Goal: Transaction & Acquisition: Purchase product/service

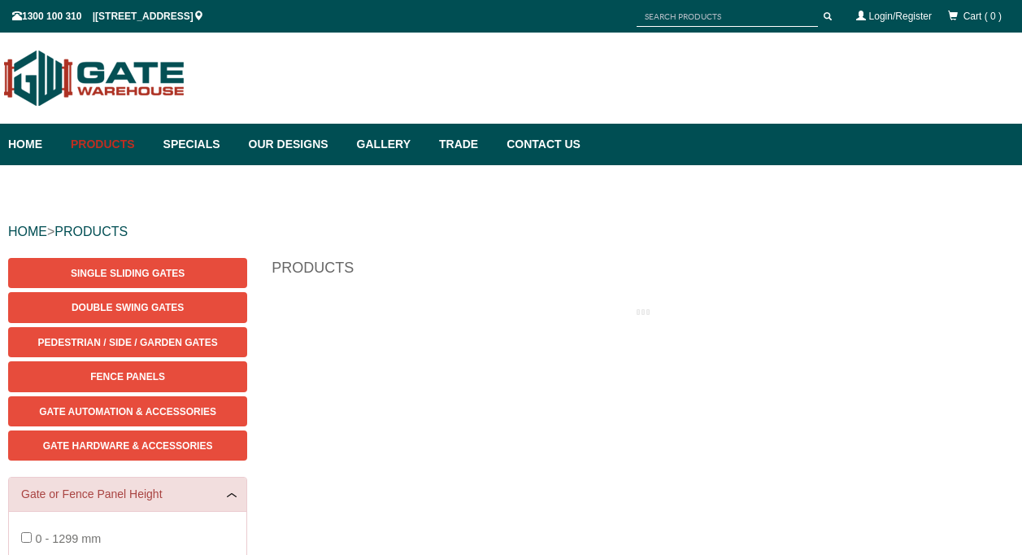
scroll to position [41, 0]
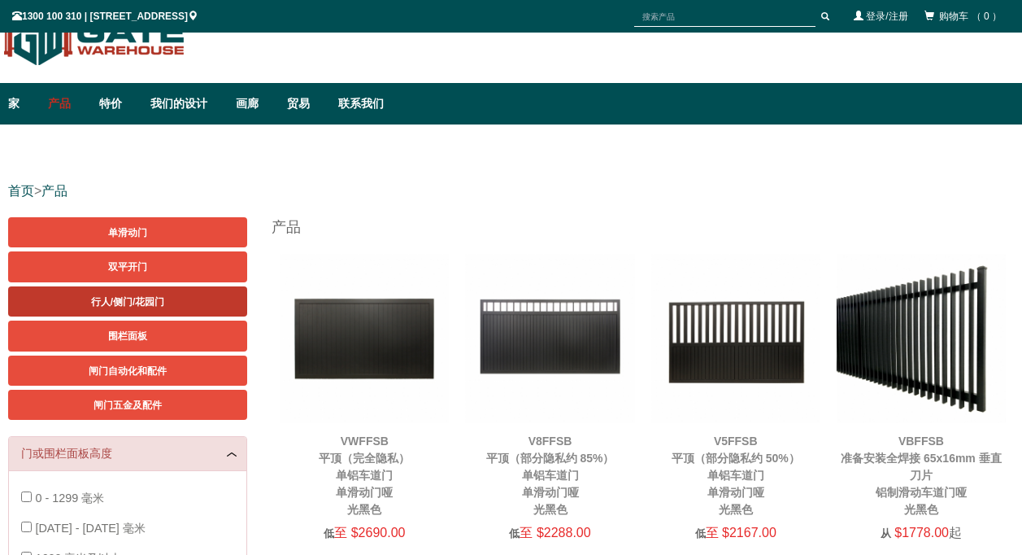
click at [165, 298] on link "行人/侧门/花园门" at bounding box center [127, 301] width 239 height 30
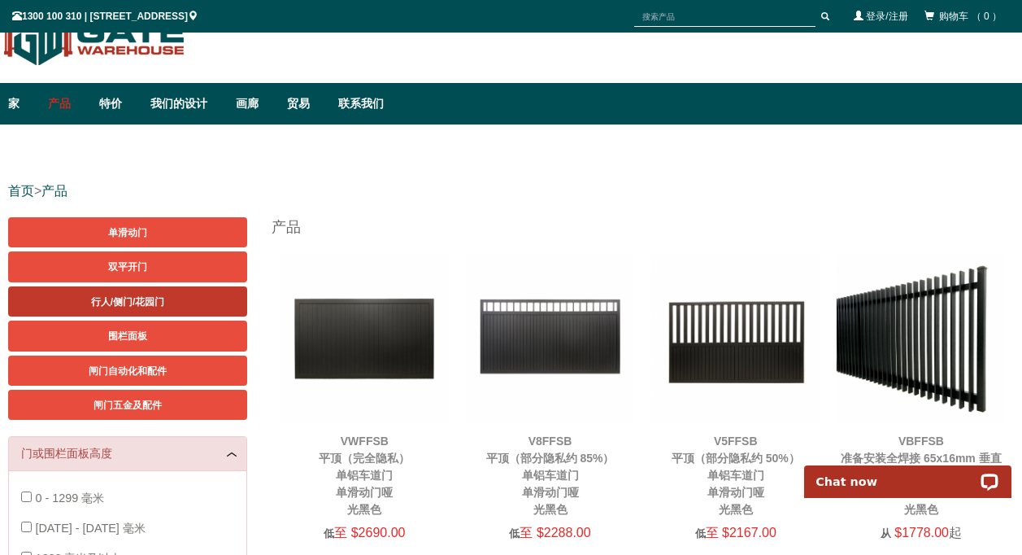
scroll to position [0, 0]
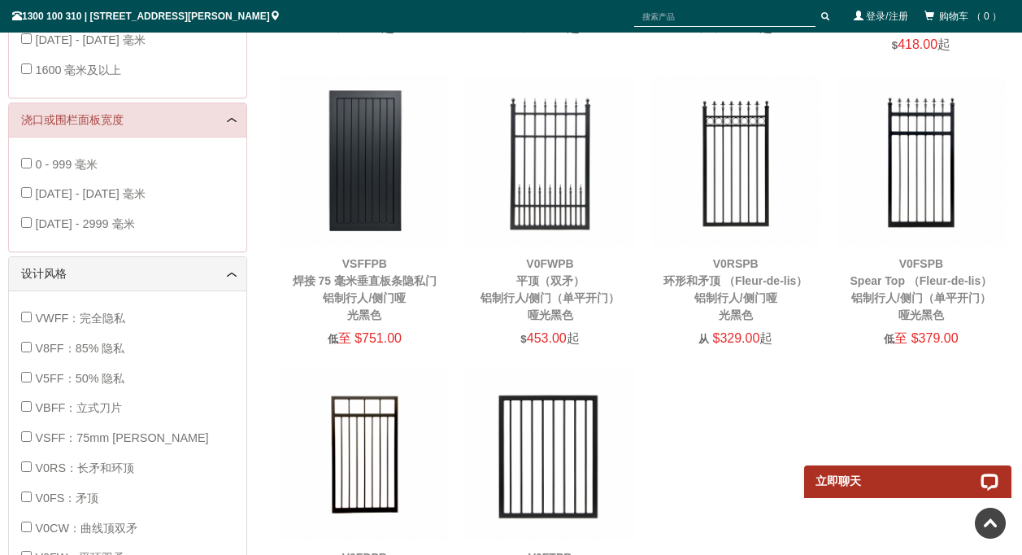
scroll to position [447, 0]
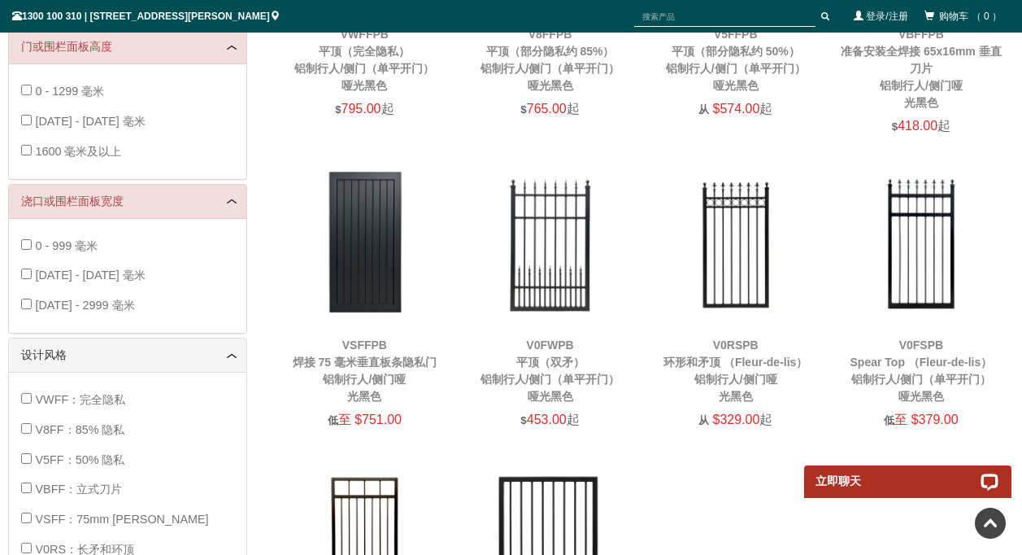
click at [532, 223] on img at bounding box center [549, 242] width 169 height 169
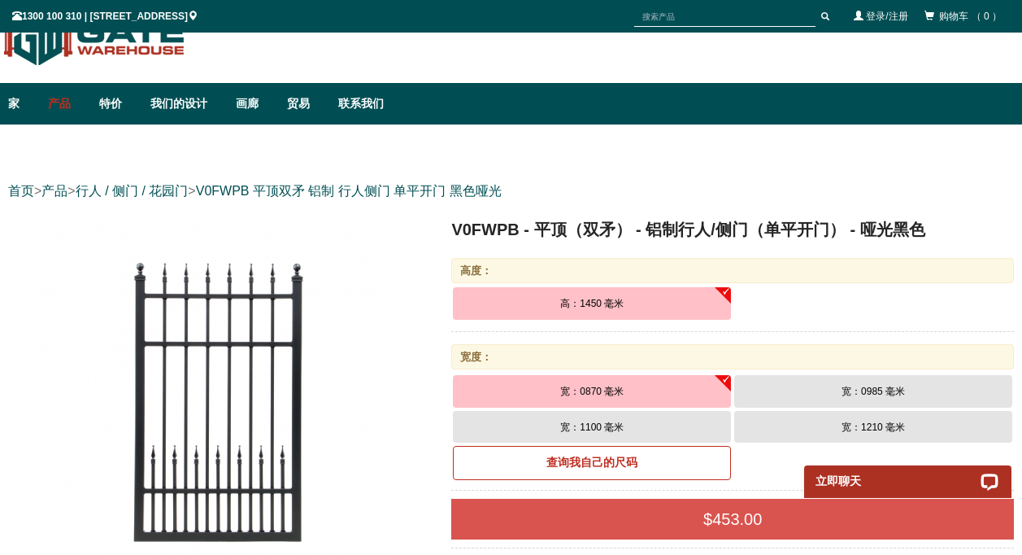
click at [838, 431] on button "宽：1210 毫米" at bounding box center [873, 427] width 278 height 33
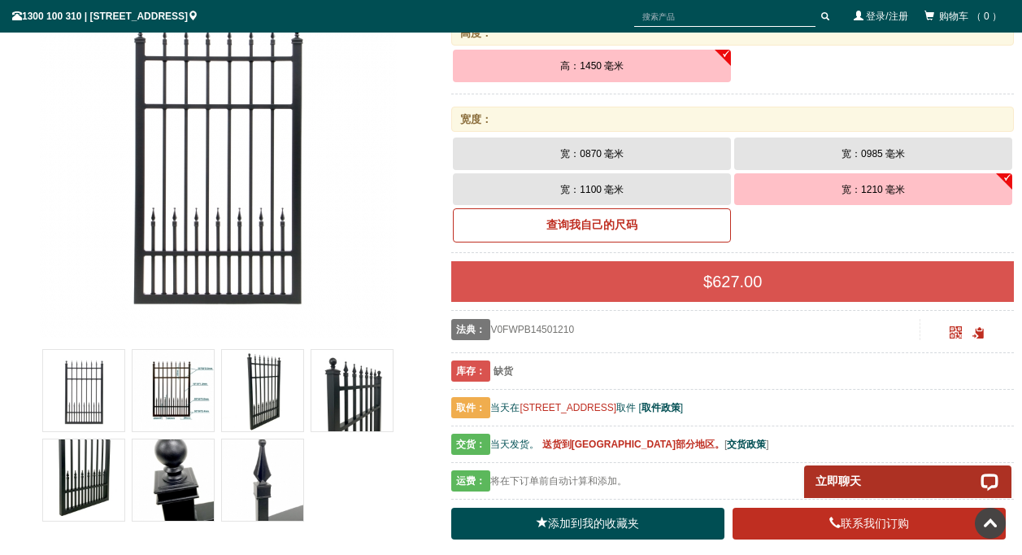
scroll to position [203, 0]
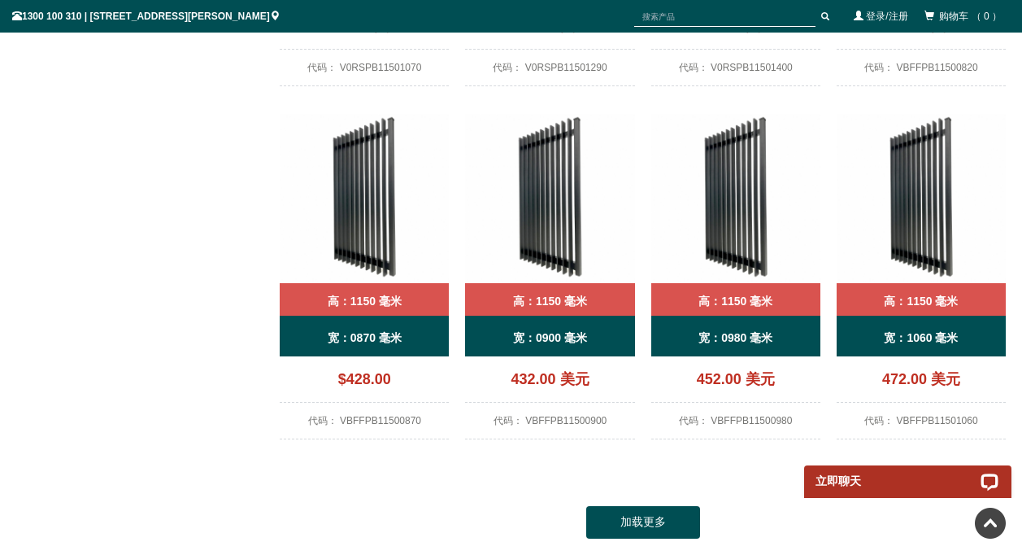
scroll to position [1261, 0]
